Goal: Book appointment/travel/reservation

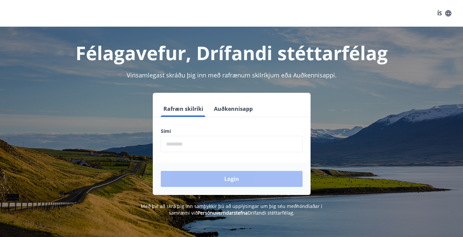
click at [223, 147] on input "phone" at bounding box center [232, 144] width 142 height 16
type input "********"
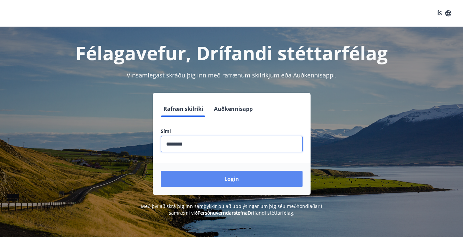
click at [226, 173] on button "Login" at bounding box center [232, 179] width 142 height 16
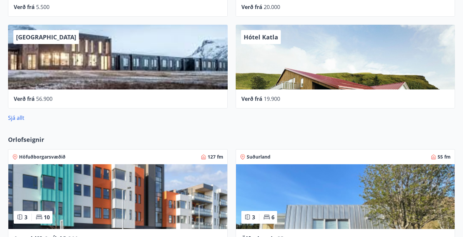
scroll to position [301, 0]
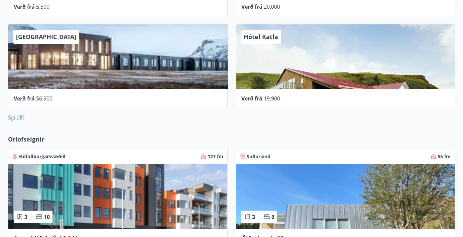
click at [15, 119] on link "Sjá allt" at bounding box center [16, 117] width 16 height 7
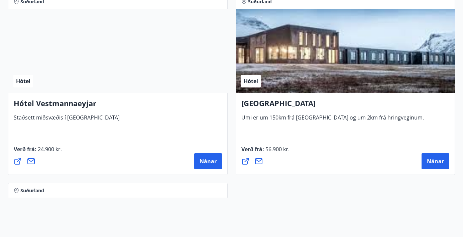
scroll to position [2586, 0]
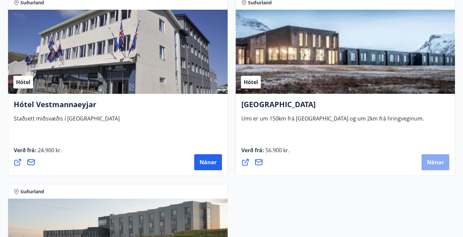
click at [442, 163] on span "Nánar" at bounding box center [435, 162] width 17 height 7
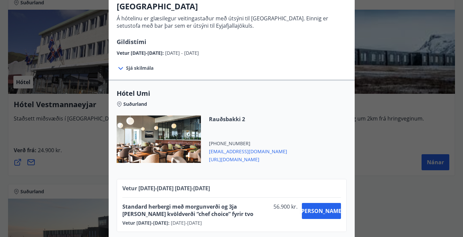
scroll to position [61, 0]
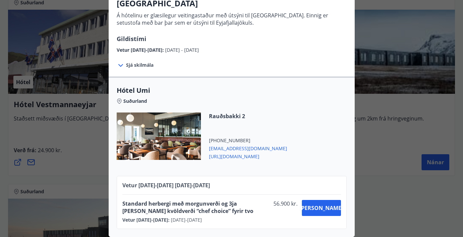
click at [132, 64] on span "Sjá skilmála" at bounding box center [139, 65] width 27 height 7
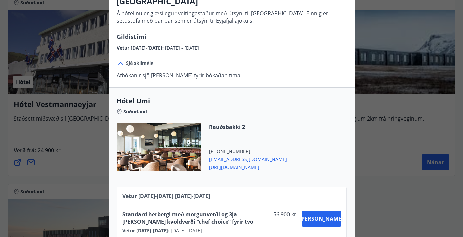
scroll to position [0, 0]
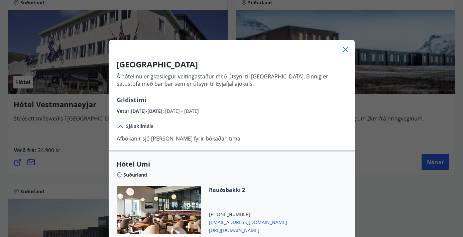
click at [344, 49] on icon at bounding box center [345, 49] width 5 height 5
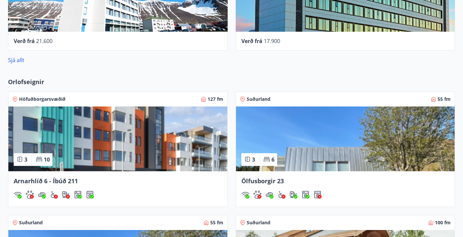
scroll to position [364, 0]
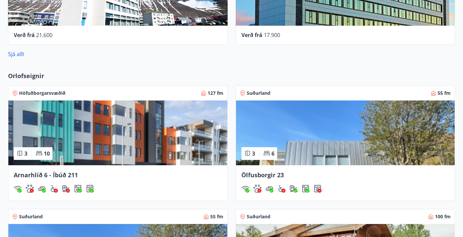
click at [119, 112] on img at bounding box center [117, 133] width 219 height 65
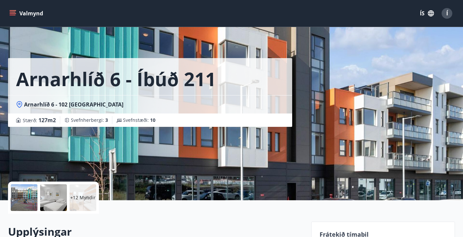
click at [52, 194] on div at bounding box center [53, 197] width 27 height 27
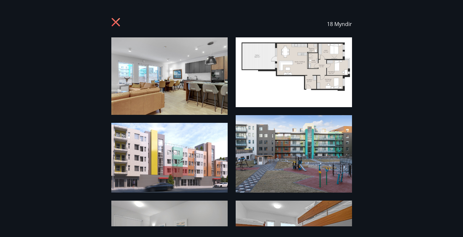
click at [116, 24] on icon at bounding box center [116, 23] width 11 height 11
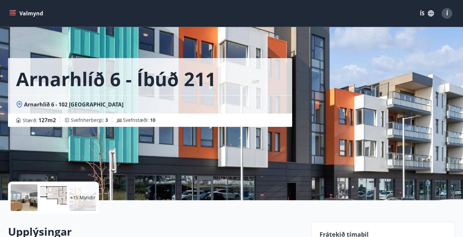
click at [16, 10] on button "Valmynd" at bounding box center [27, 13] width 38 height 12
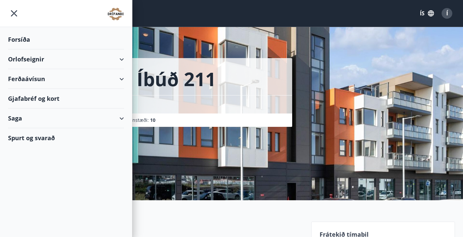
click at [118, 59] on div "Orlofseignir" at bounding box center [66, 59] width 116 height 20
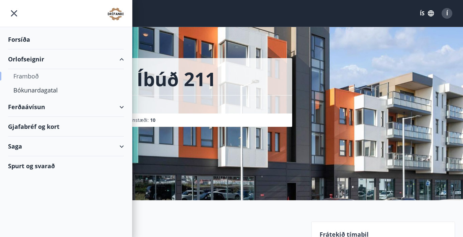
click at [28, 75] on div "Framboð" at bounding box center [65, 76] width 105 height 14
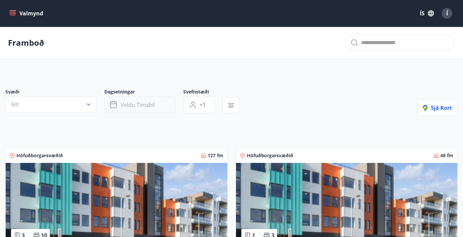
click at [140, 102] on span "Veldu tímabil" at bounding box center [138, 104] width 34 height 7
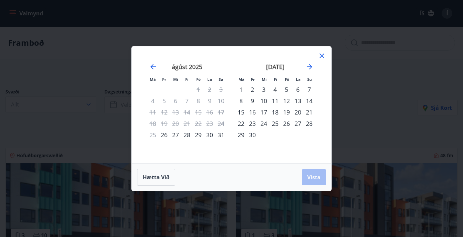
click at [288, 113] on div "19" at bounding box center [286, 112] width 11 height 11
click at [310, 112] on div "21" at bounding box center [308, 112] width 11 height 11
click at [316, 176] on span "Vista" at bounding box center [313, 177] width 13 height 7
